Goal: Task Accomplishment & Management: Use online tool/utility

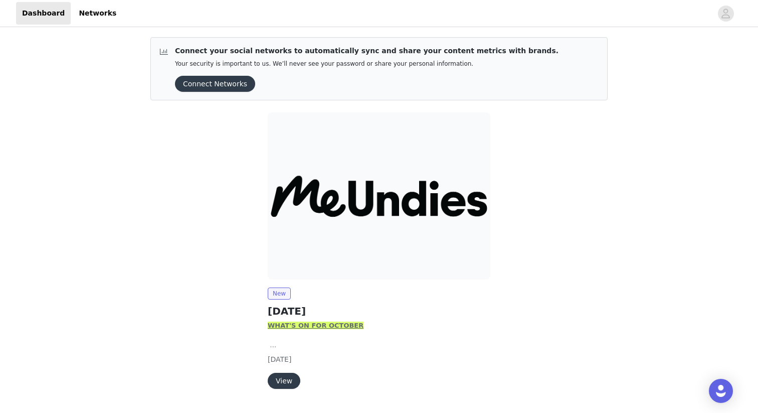
click at [209, 84] on button "Connect Networks" at bounding box center [215, 84] width 80 height 16
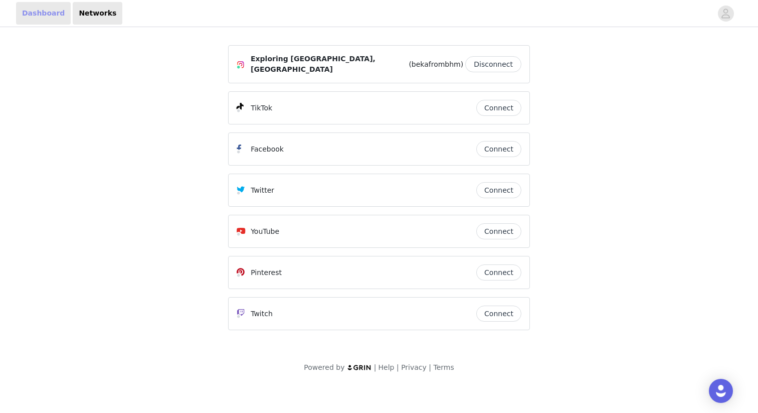
click at [35, 12] on link "Dashboard" at bounding box center [43, 13] width 55 height 23
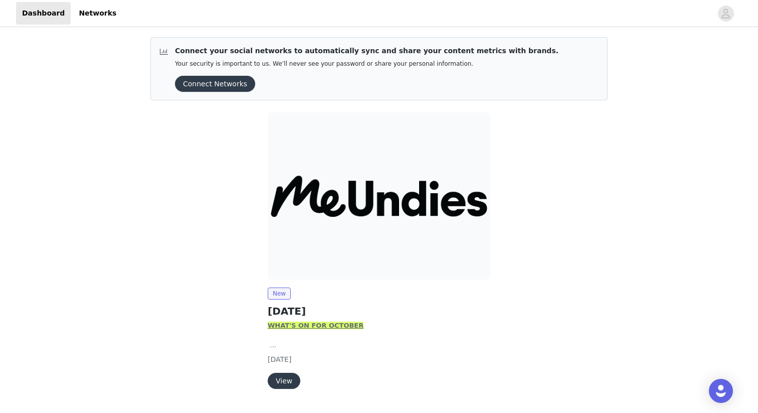
click at [283, 382] on button "View" at bounding box center [284, 381] width 33 height 16
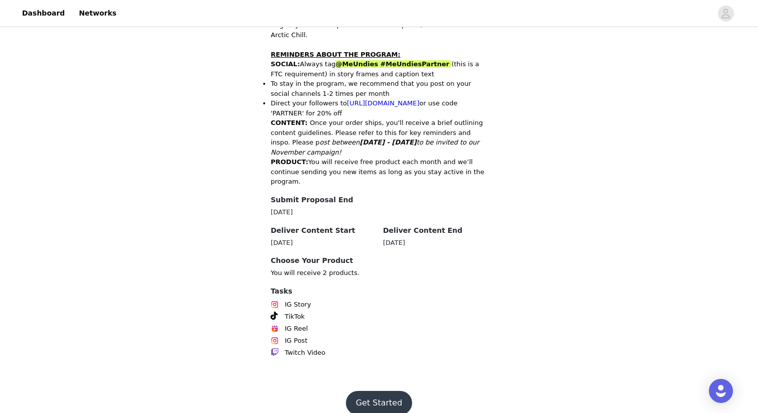
scroll to position [468, 0]
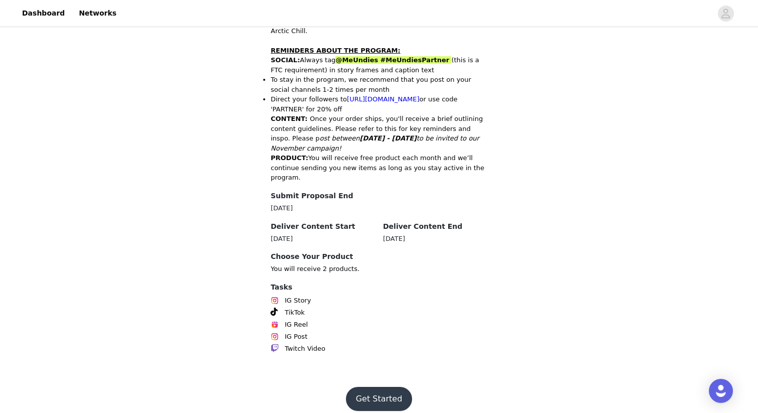
click at [389, 387] on button "Get Started" at bounding box center [379, 399] width 67 height 24
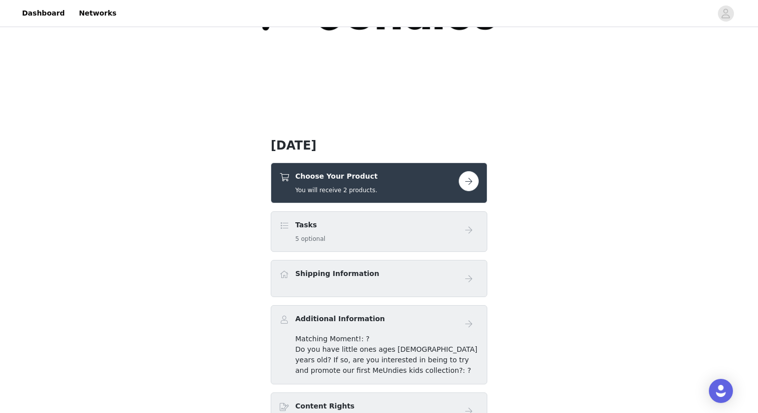
scroll to position [143, 0]
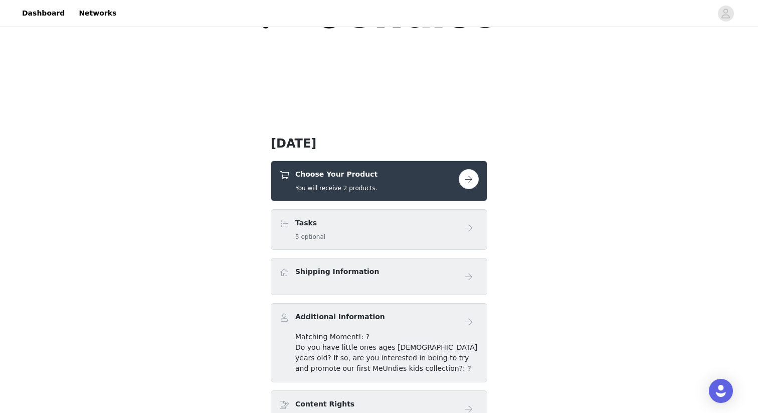
click at [466, 181] on button "button" at bounding box center [469, 179] width 20 height 20
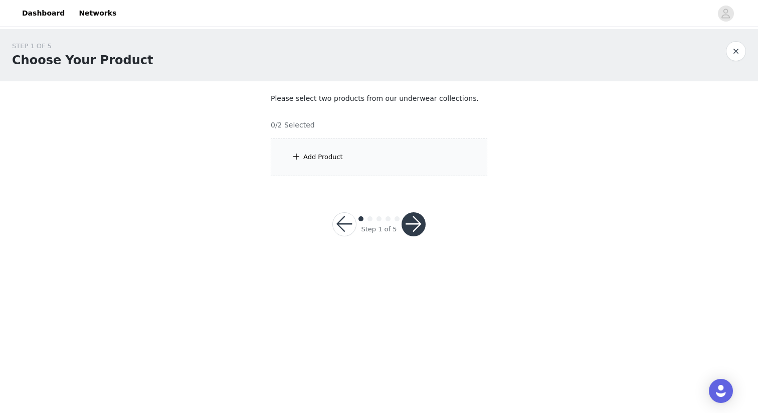
click at [321, 154] on div "Add Product" at bounding box center [323, 157] width 40 height 10
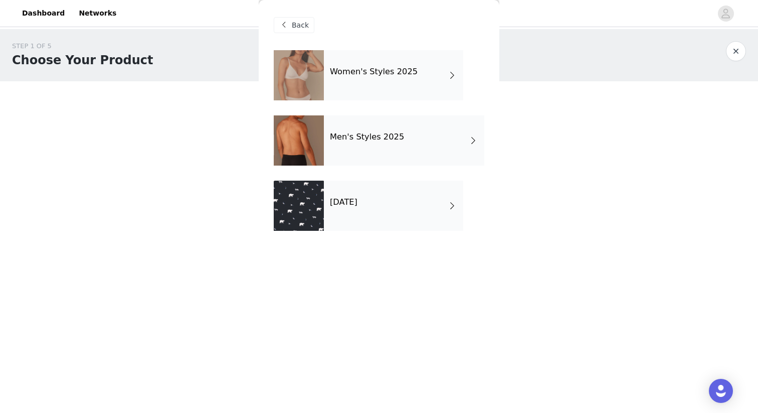
click at [448, 81] on span at bounding box center [452, 75] width 10 height 12
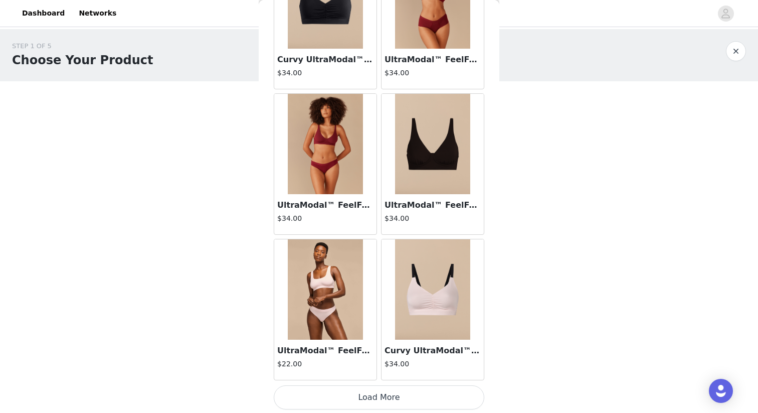
scroll to position [1122, 0]
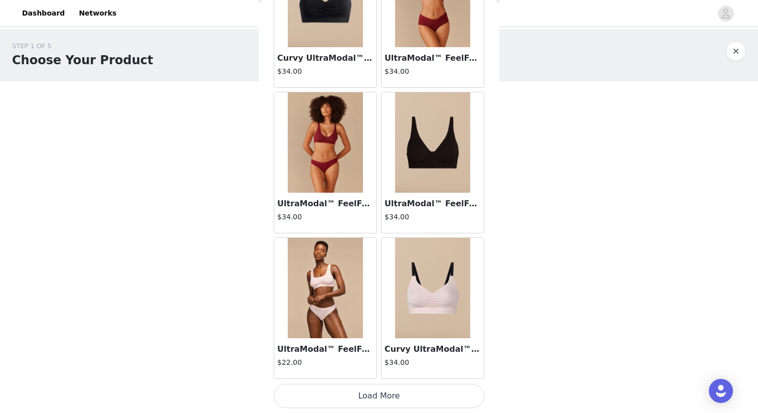
click at [383, 393] on button "Load More" at bounding box center [379, 396] width 211 height 24
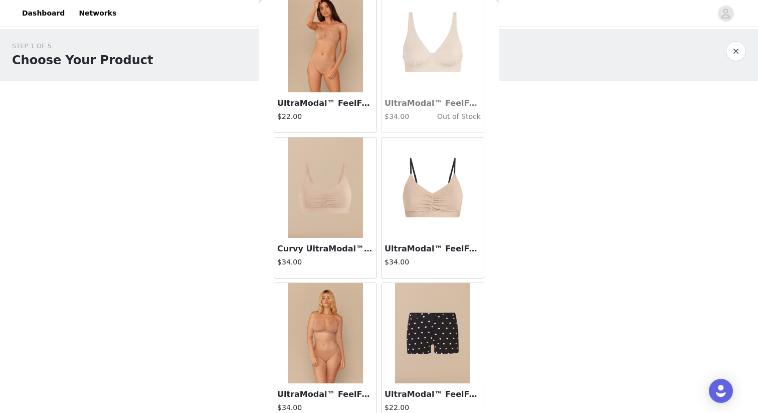
scroll to position [2576, 0]
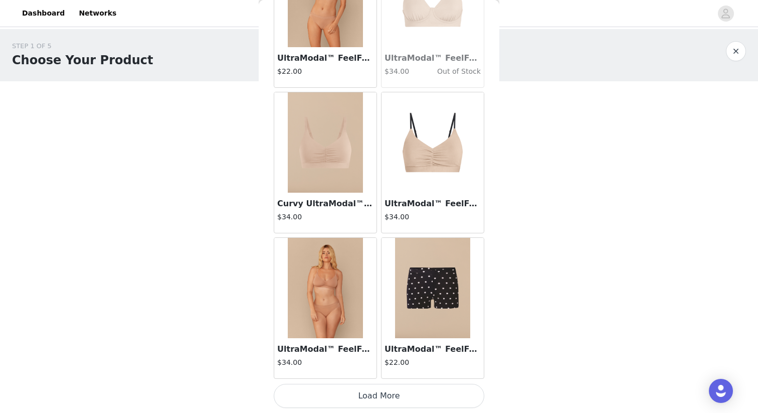
click at [380, 400] on button "Load More" at bounding box center [379, 396] width 211 height 24
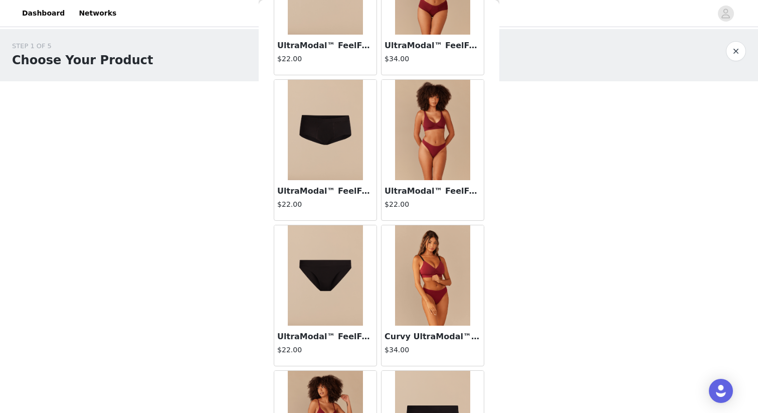
scroll to position [0, 0]
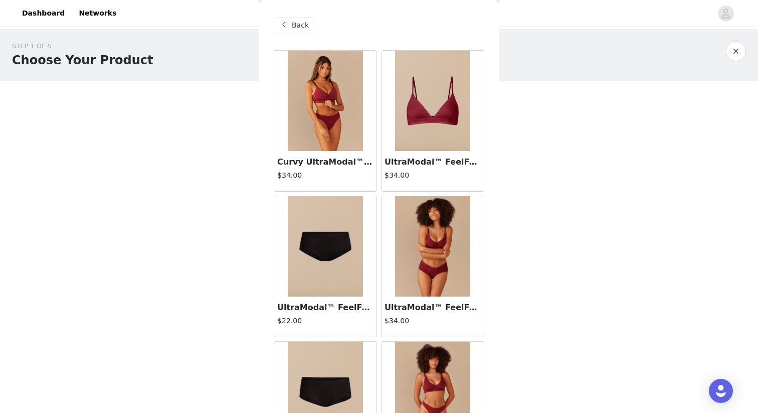
click at [295, 26] on span "Back" at bounding box center [300, 25] width 17 height 11
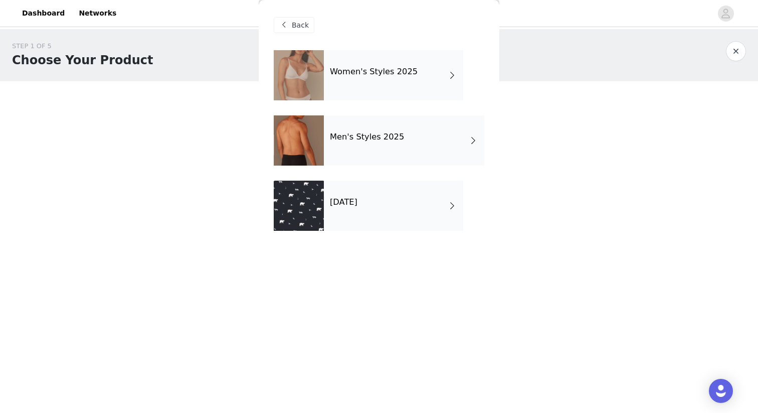
click at [446, 207] on div "[DATE]" at bounding box center [393, 205] width 139 height 50
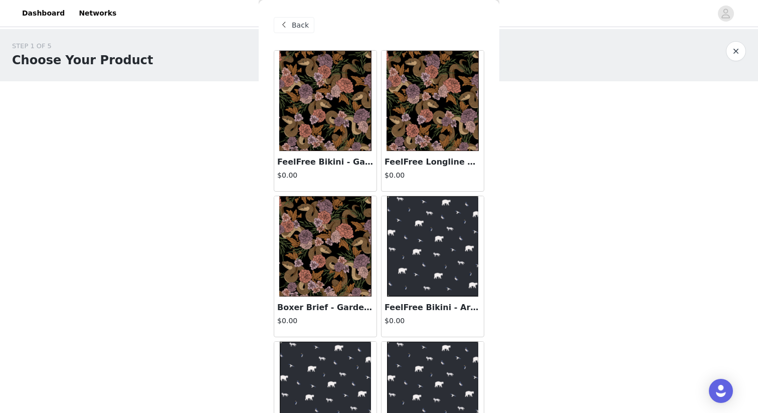
click at [299, 26] on span "Back" at bounding box center [300, 25] width 17 height 11
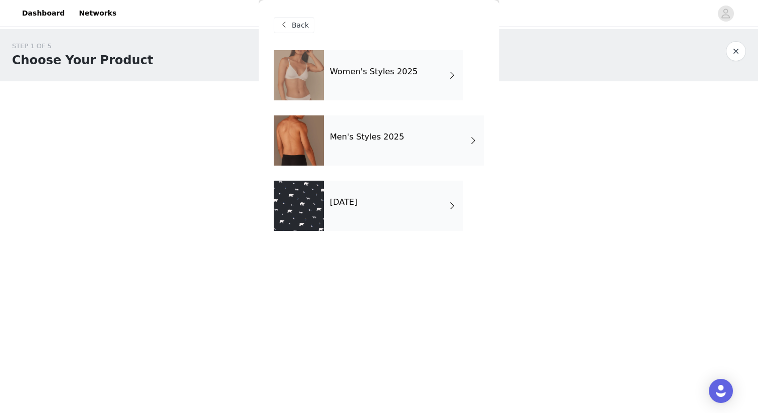
click at [465, 137] on div "Men's Styles 2025" at bounding box center [404, 140] width 160 height 50
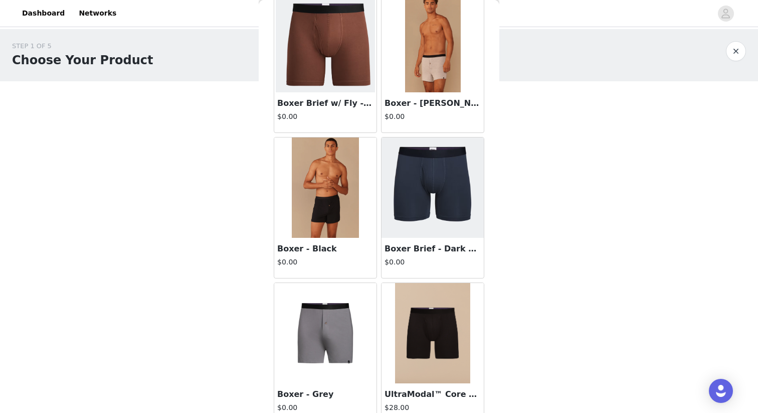
scroll to position [653, 0]
